Goal: Task Accomplishment & Management: Manage account settings

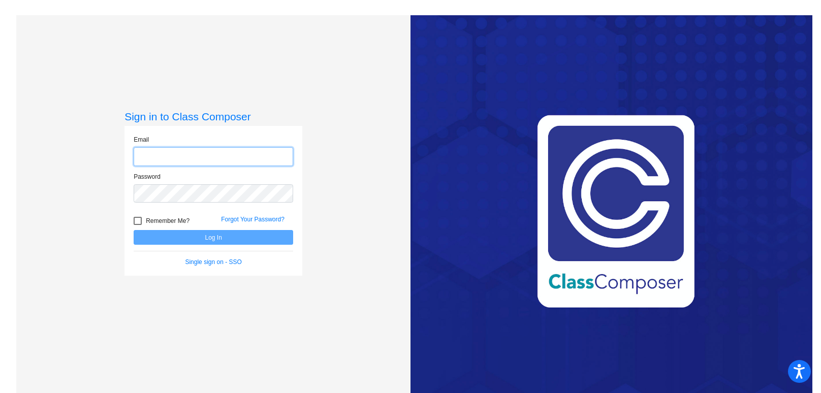
type input "[EMAIL_ADDRESS][DOMAIN_NAME]"
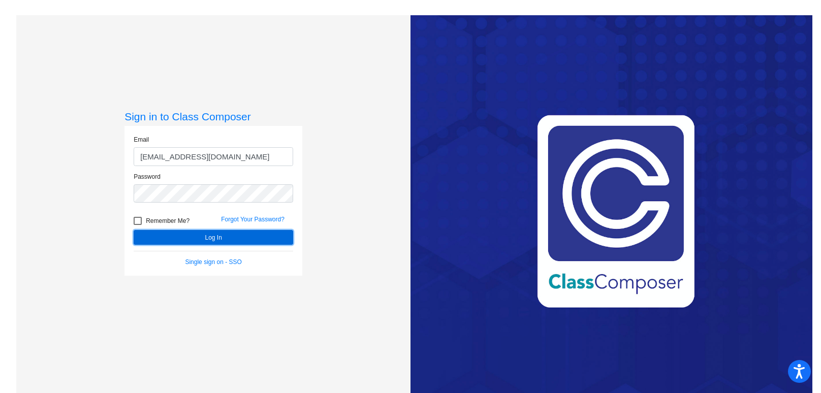
click at [222, 239] on button "Log In" at bounding box center [214, 237] width 160 height 15
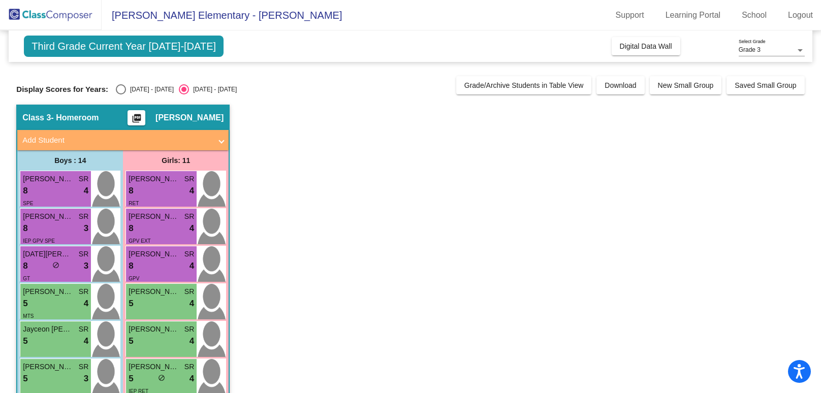
click at [158, 45] on span "Third Grade Current Year [DATE]-[DATE]" at bounding box center [124, 46] width 200 height 21
click at [70, 15] on img at bounding box center [51, 15] width 102 height 30
click at [153, 53] on span "Third Grade Current Year [DATE]-[DATE]" at bounding box center [124, 46] width 200 height 21
click at [89, 48] on span "Third Grade Current Year [DATE]-[DATE]" at bounding box center [124, 46] width 200 height 21
click at [775, 47] on div "Grade 3" at bounding box center [767, 50] width 57 height 7
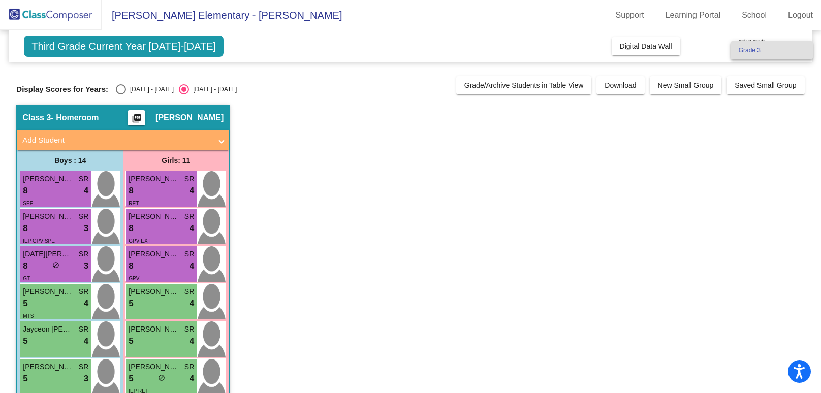
click at [775, 47] on span "Grade 3" at bounding box center [772, 50] width 66 height 18
click at [798, 12] on link "Logout" at bounding box center [800, 15] width 41 height 16
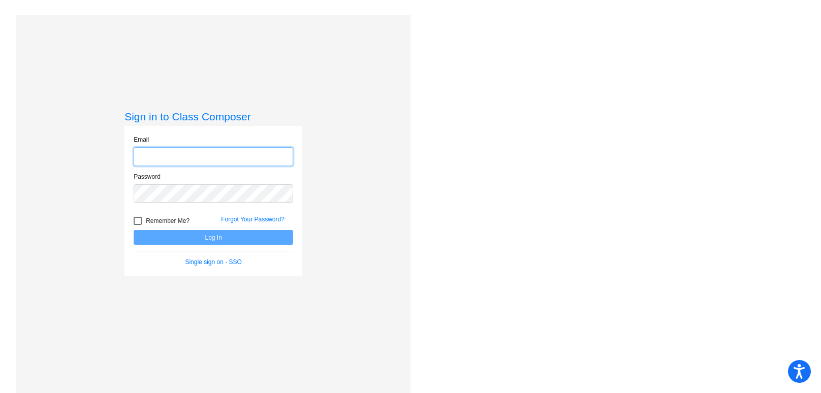
type input "[EMAIL_ADDRESS][DOMAIN_NAME]"
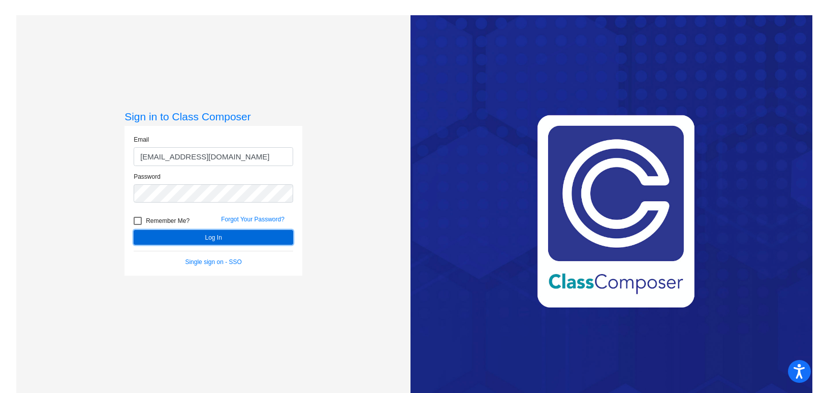
click at [230, 237] on button "Log In" at bounding box center [214, 237] width 160 height 15
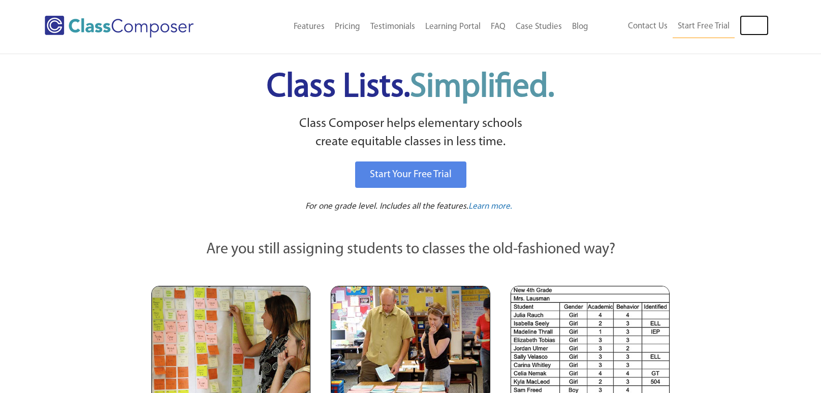
click at [756, 32] on link "Log In" at bounding box center [754, 25] width 29 height 20
